Goal: Find specific page/section: Find specific page/section

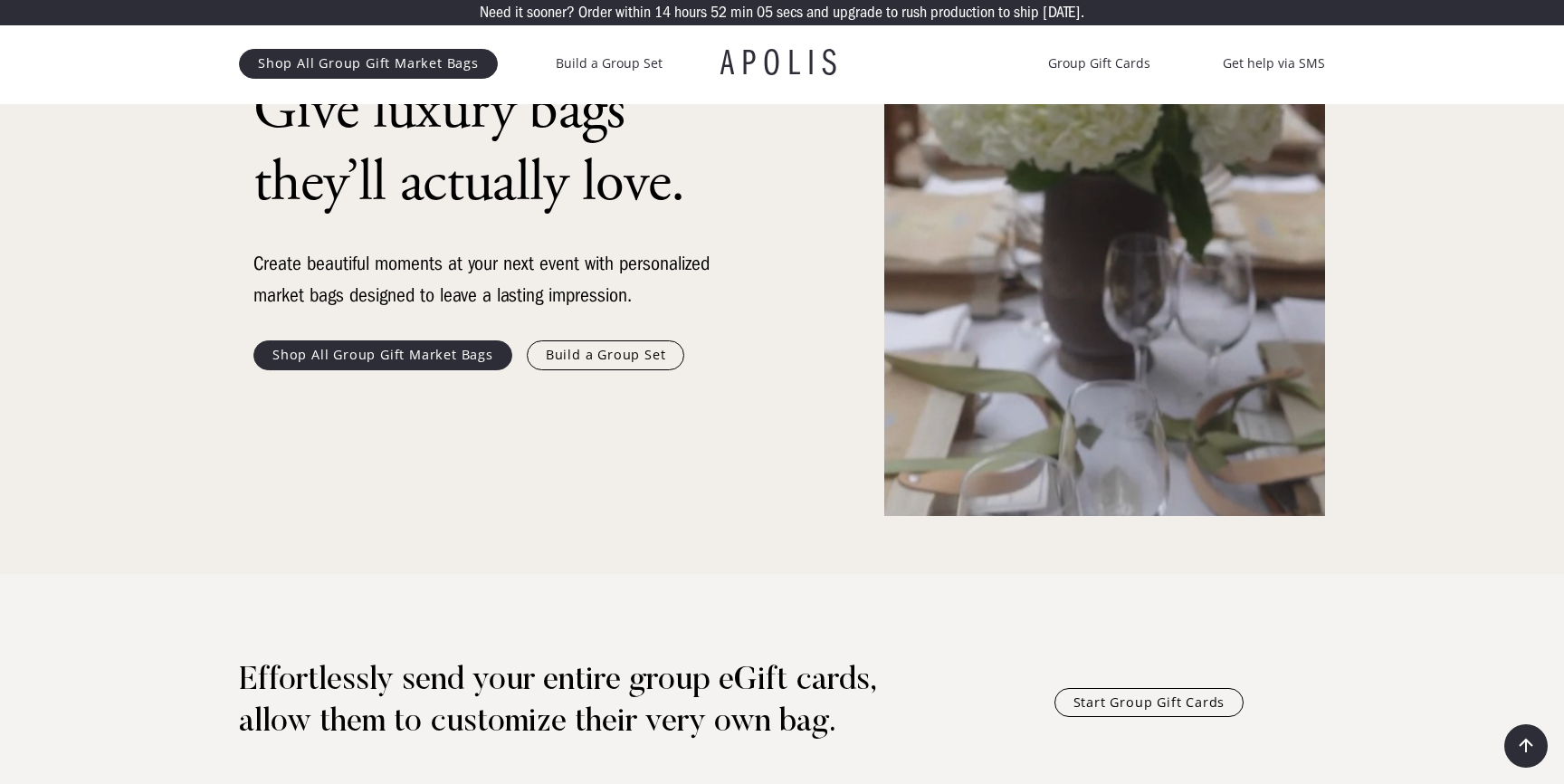
scroll to position [228, 0]
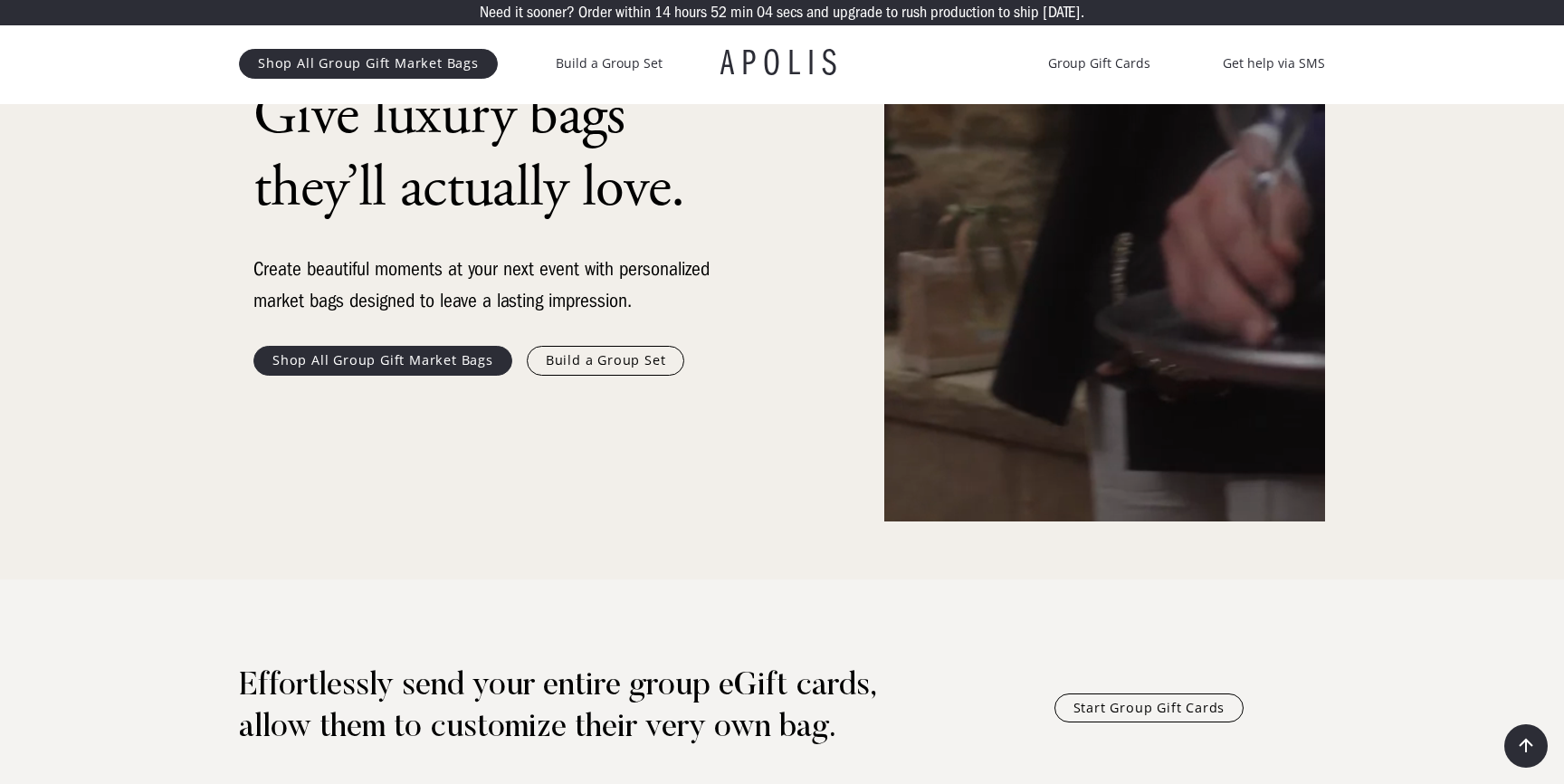
click at [594, 361] on link "Build a Group Set" at bounding box center [606, 360] width 158 height 29
